Goal: Communication & Community: Answer question/provide support

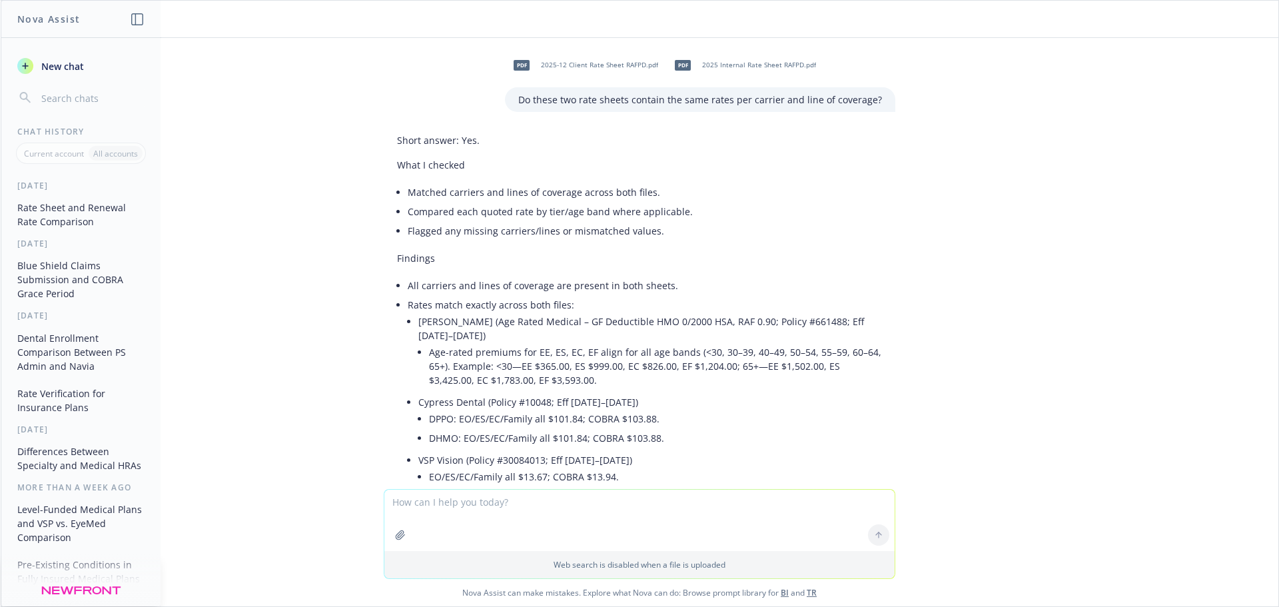
scroll to position [1766, 0]
